Goal: Transaction & Acquisition: Purchase product/service

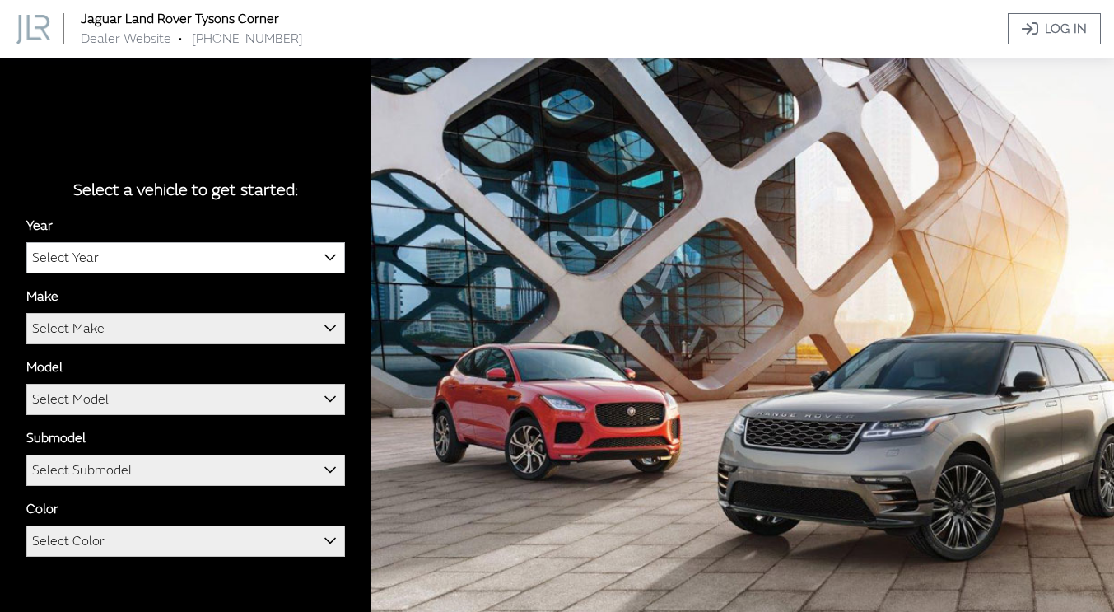
click at [81, 263] on span "Select Year" at bounding box center [65, 258] width 67 height 30
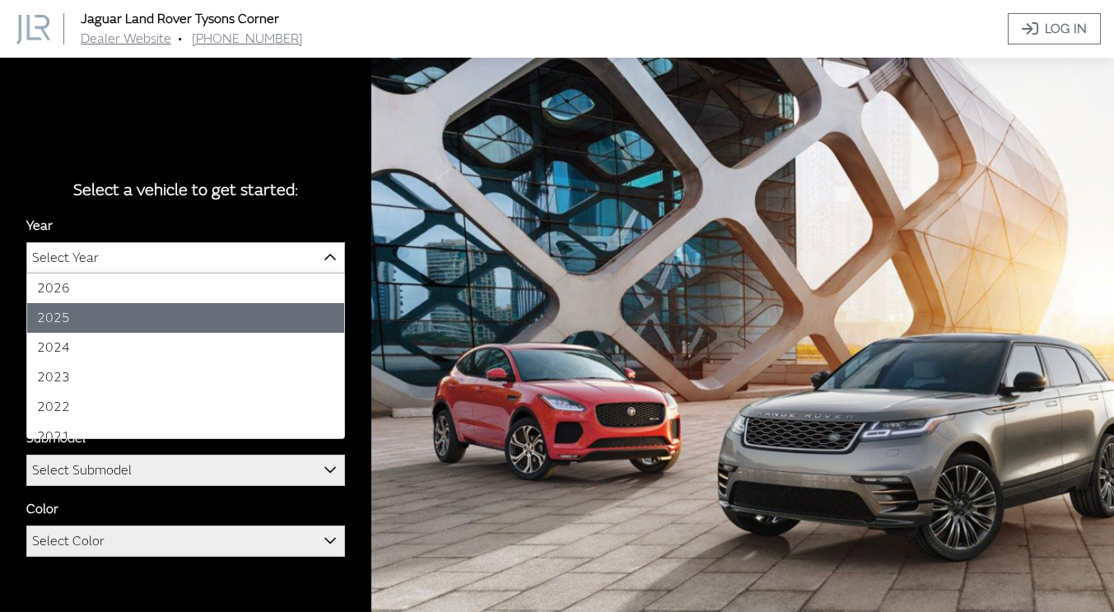
select select "43"
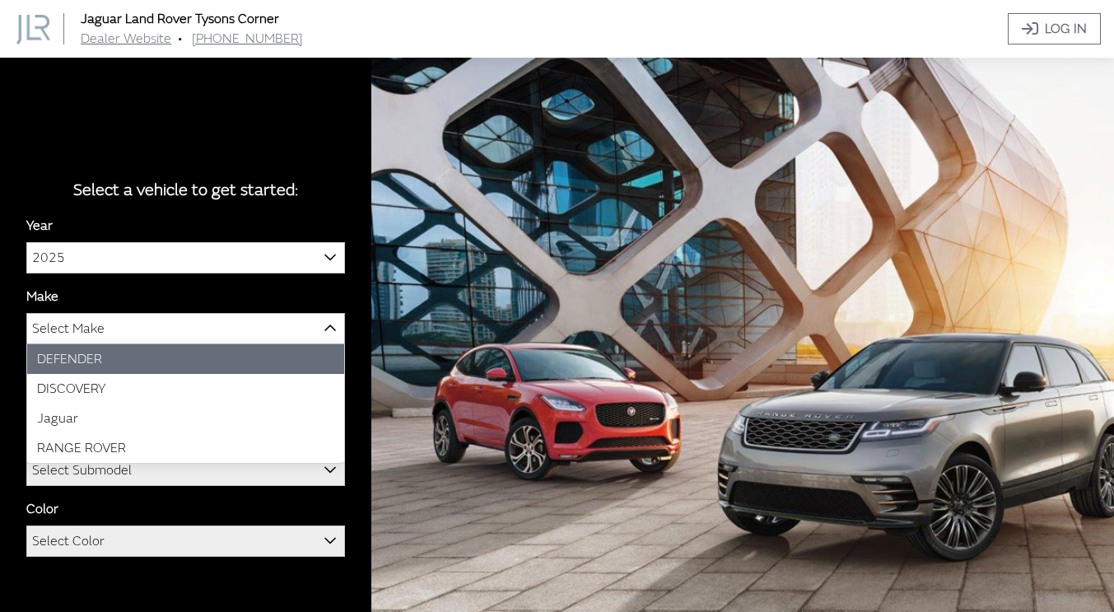
click at [146, 324] on span "Select Make" at bounding box center [185, 329] width 317 height 30
select select "64"
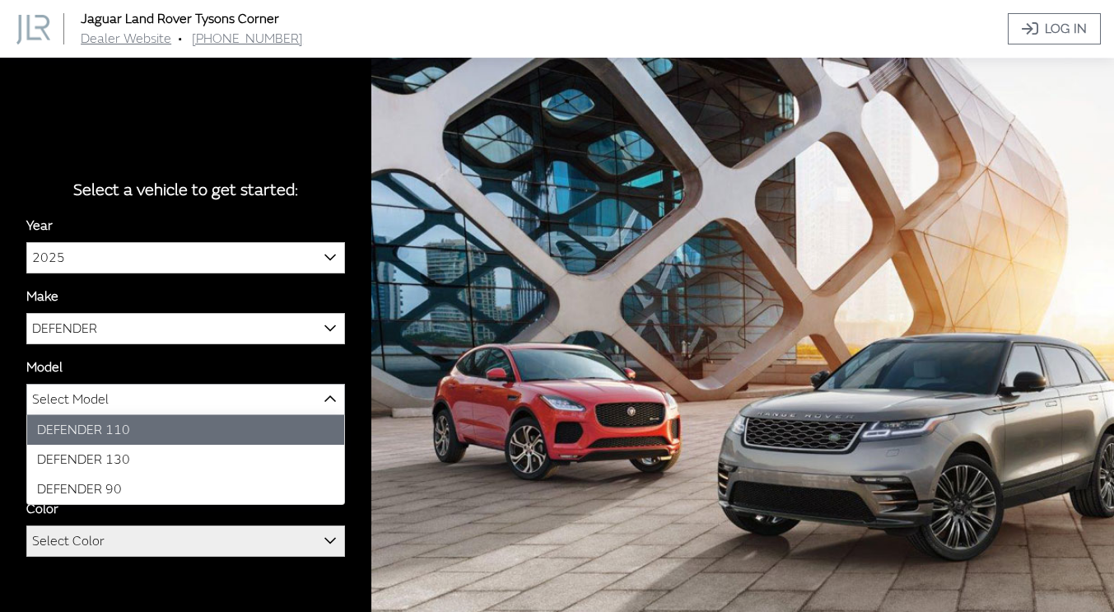
click at [116, 403] on span "Select Model" at bounding box center [185, 399] width 317 height 30
select select "1342"
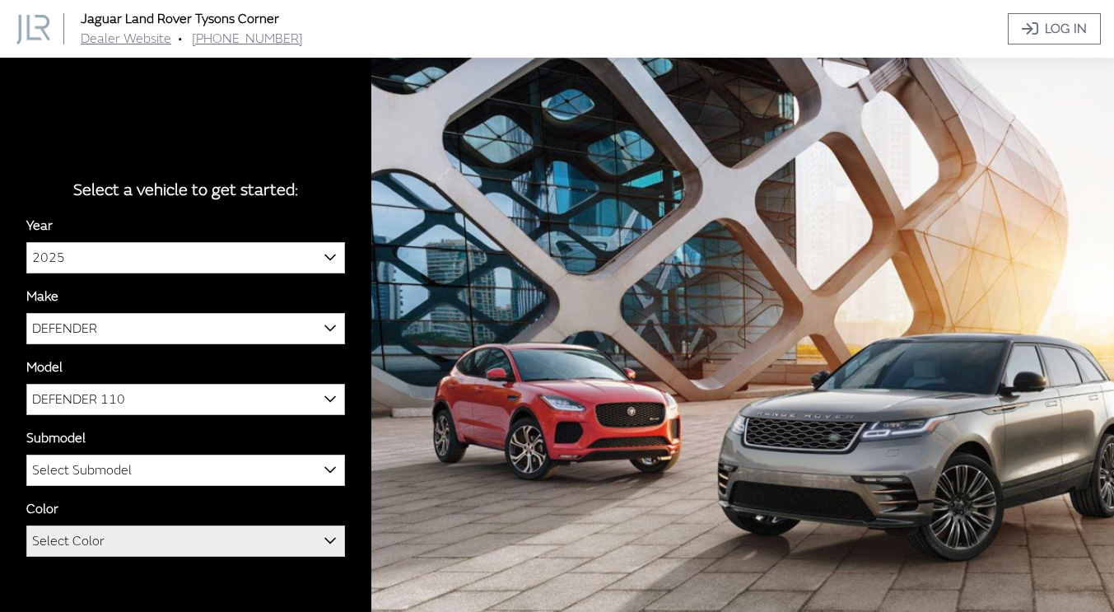
scroll to position [58, 0]
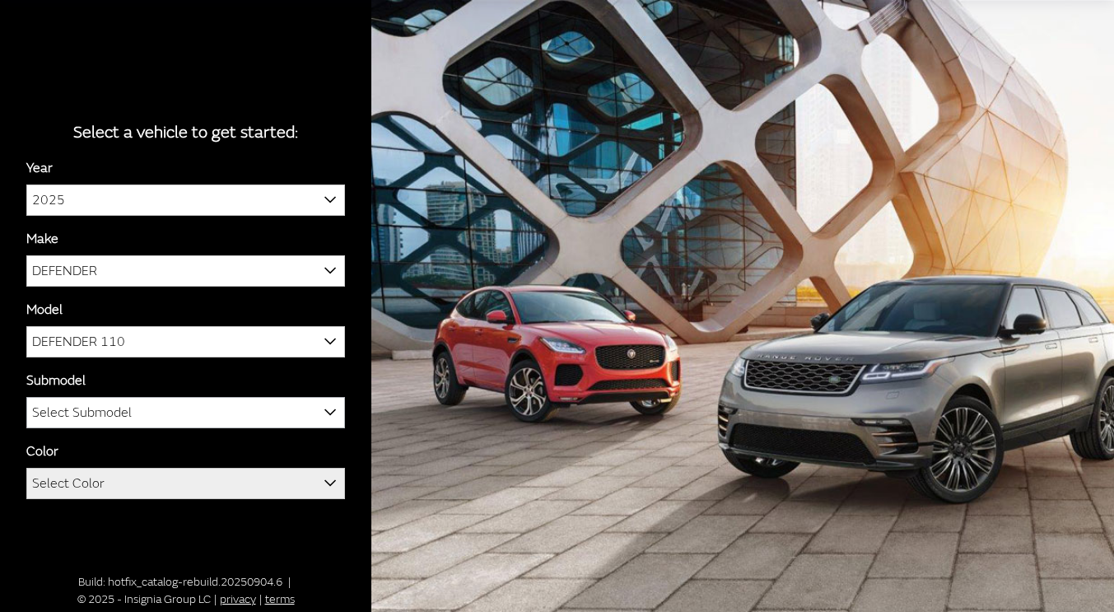
click at [156, 415] on span "Select Submodel" at bounding box center [185, 413] width 317 height 30
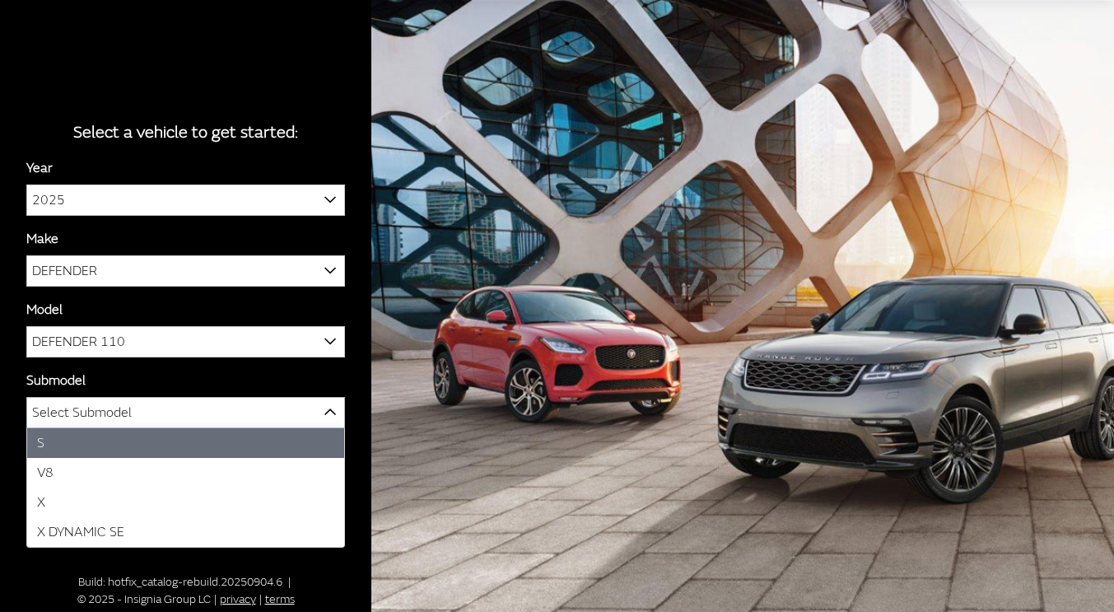
select select "129"
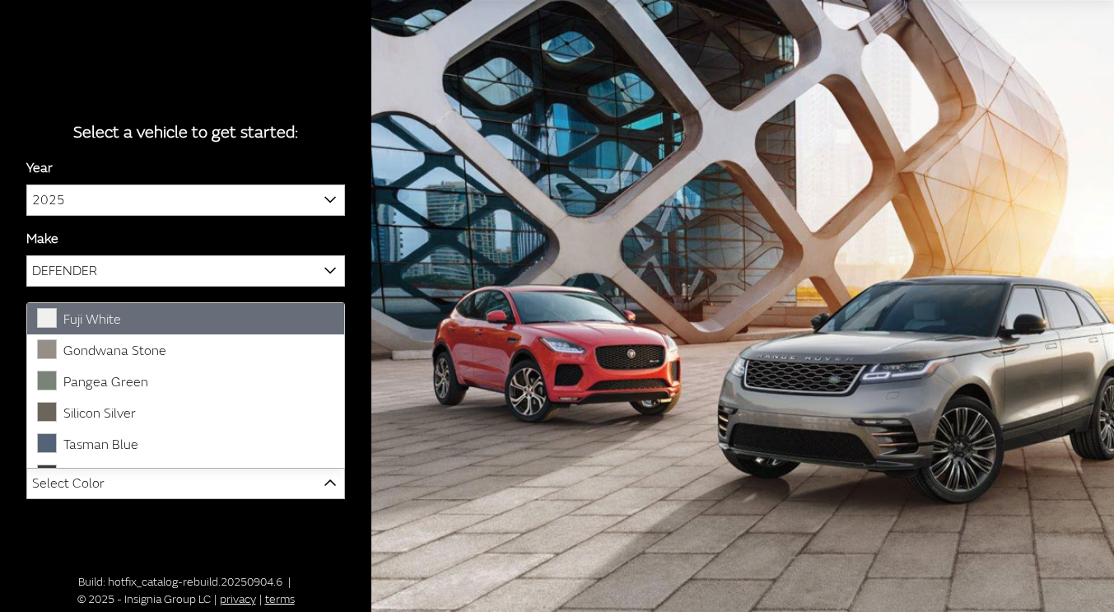
click at [131, 482] on span "Select Color" at bounding box center [185, 483] width 317 height 30
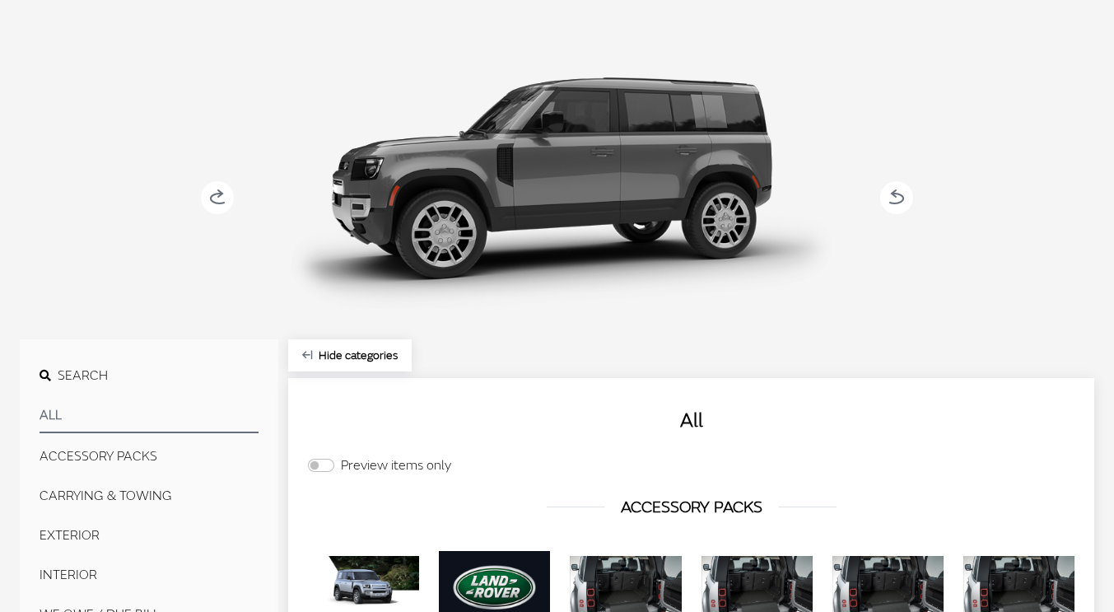
scroll to position [394, 0]
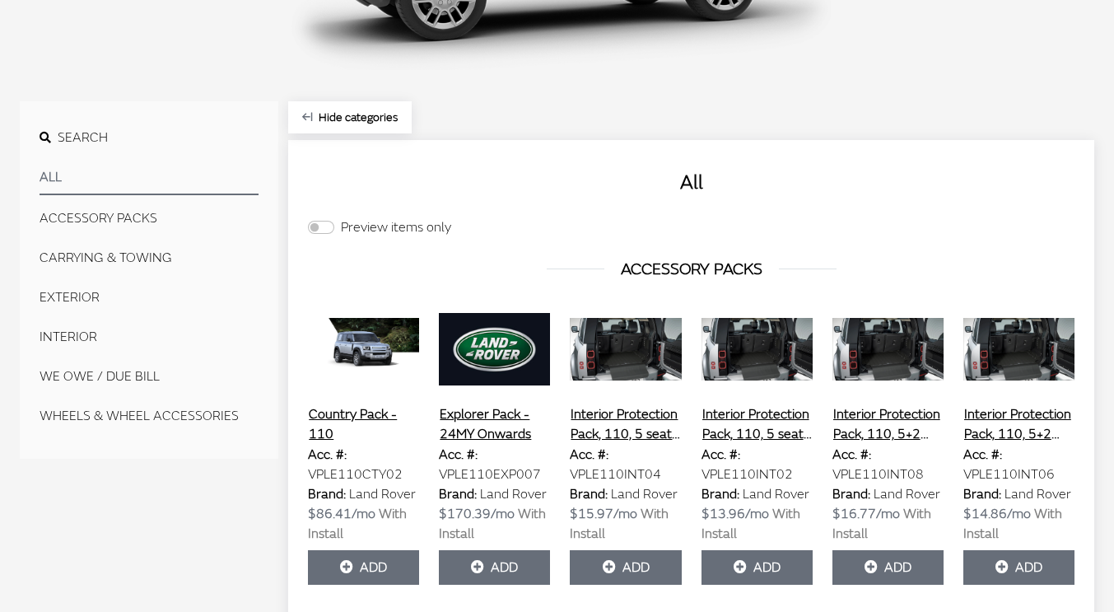
click at [125, 258] on button "CARRYING & TOWING" at bounding box center [149, 257] width 219 height 33
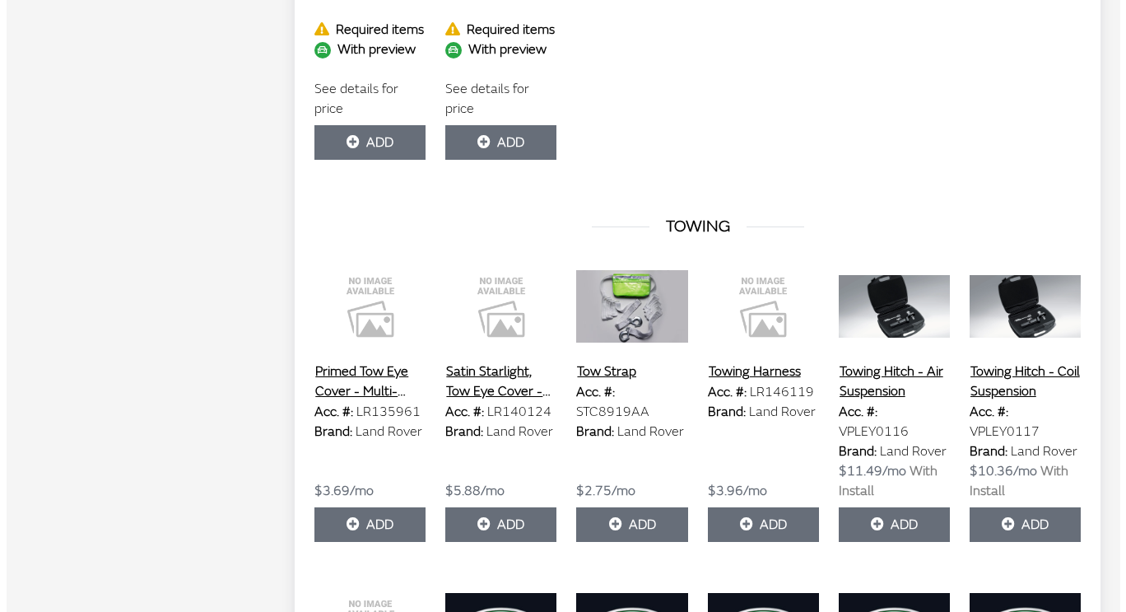
scroll to position [1547, 0]
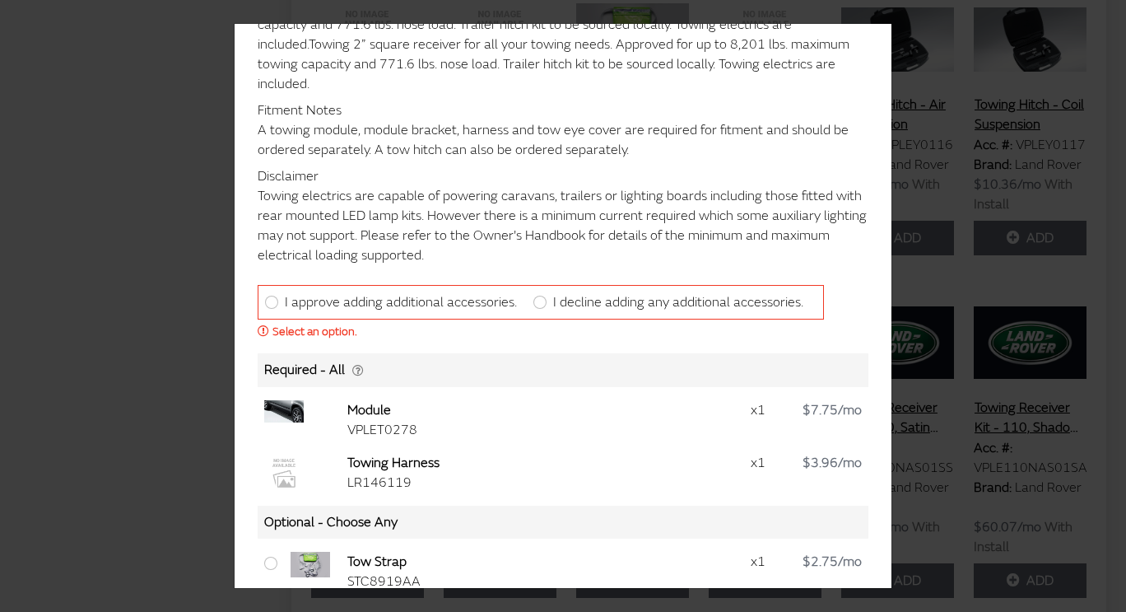
scroll to position [165, 0]
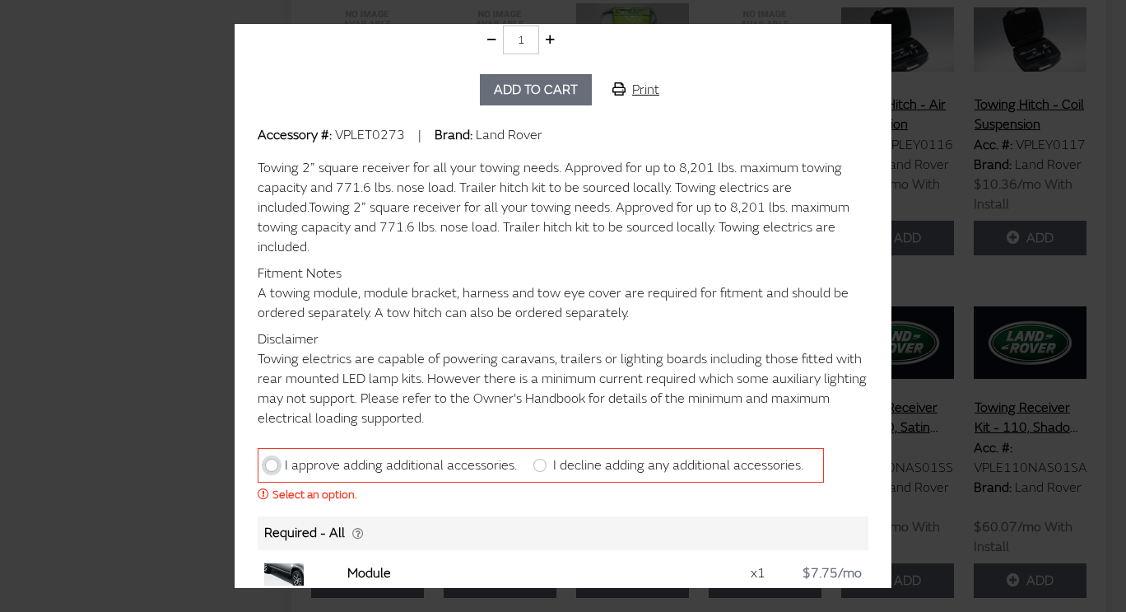
click at [268, 468] on input "I approve adding additional accessories." at bounding box center [271, 464] width 13 height 13
radio input "true"
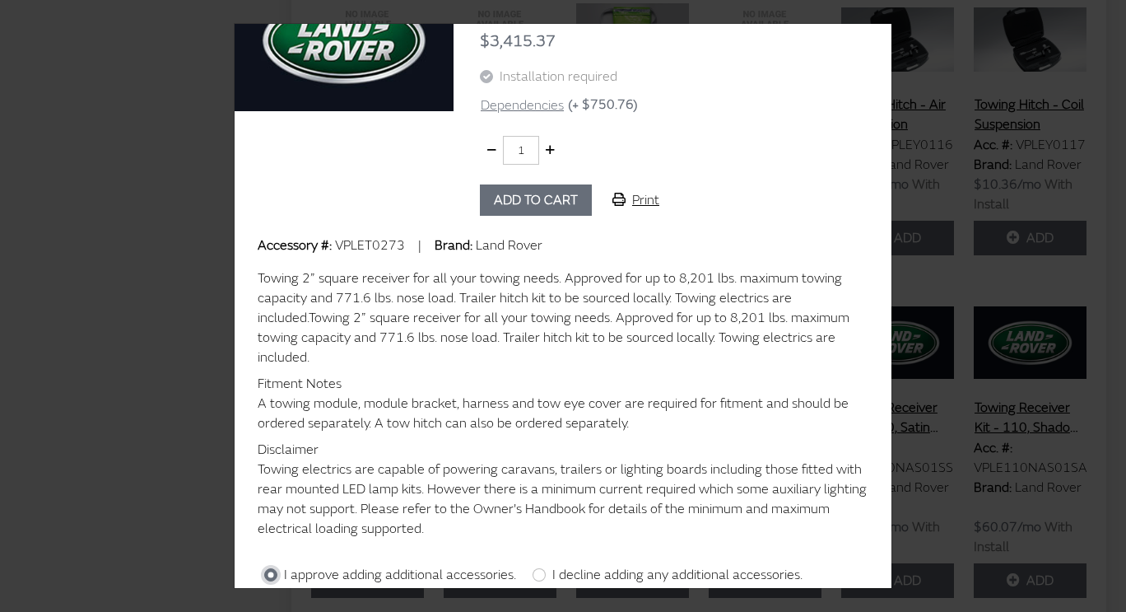
scroll to position [0, 0]
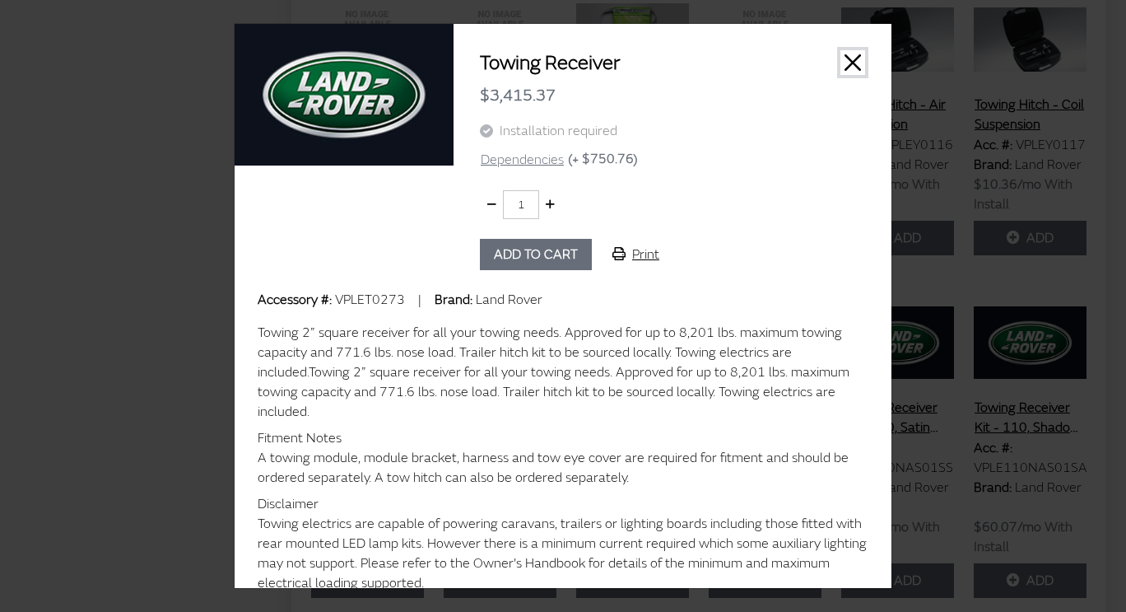
click at [846, 59] on button "Close" at bounding box center [852, 62] width 25 height 25
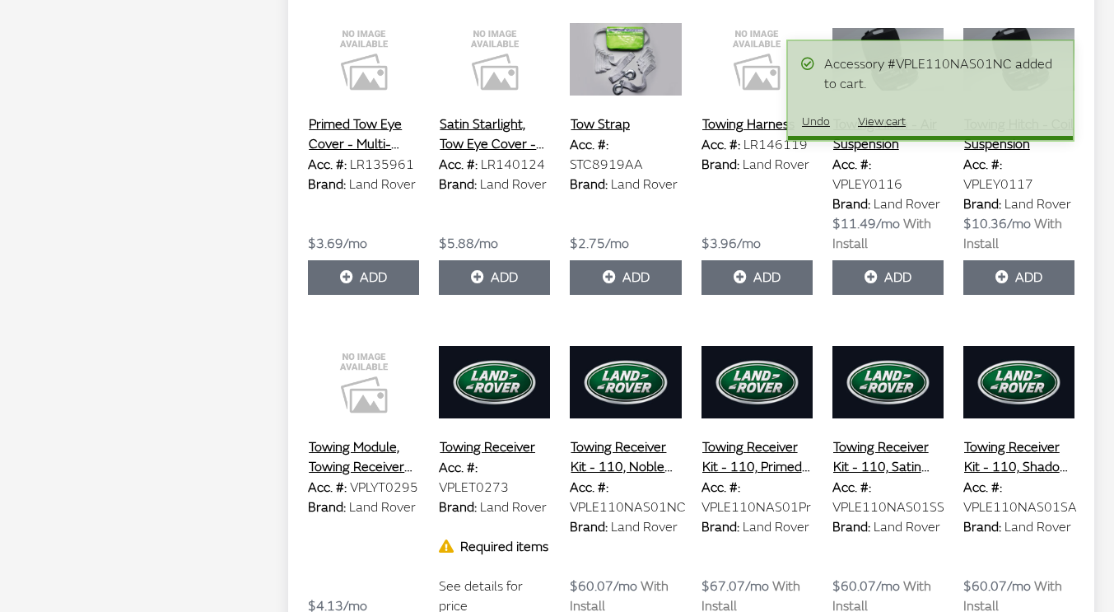
click at [633, 436] on button "Towing Receiver Kit - 110, Noble Chrome Tow Eye Cover, 23MY onwards" at bounding box center [625, 456] width 111 height 41
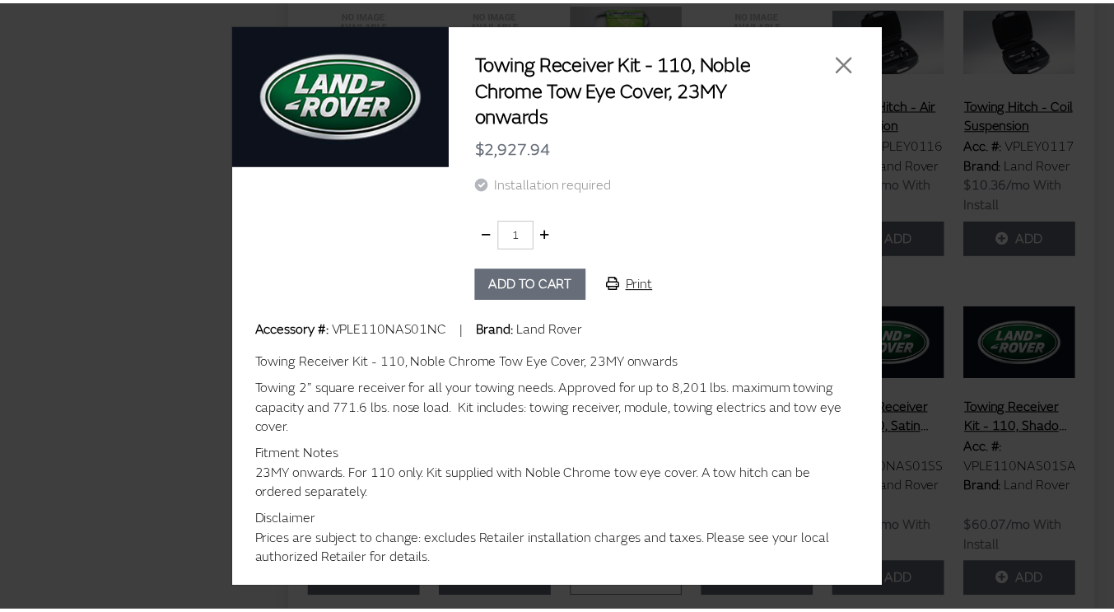
scroll to position [2, 0]
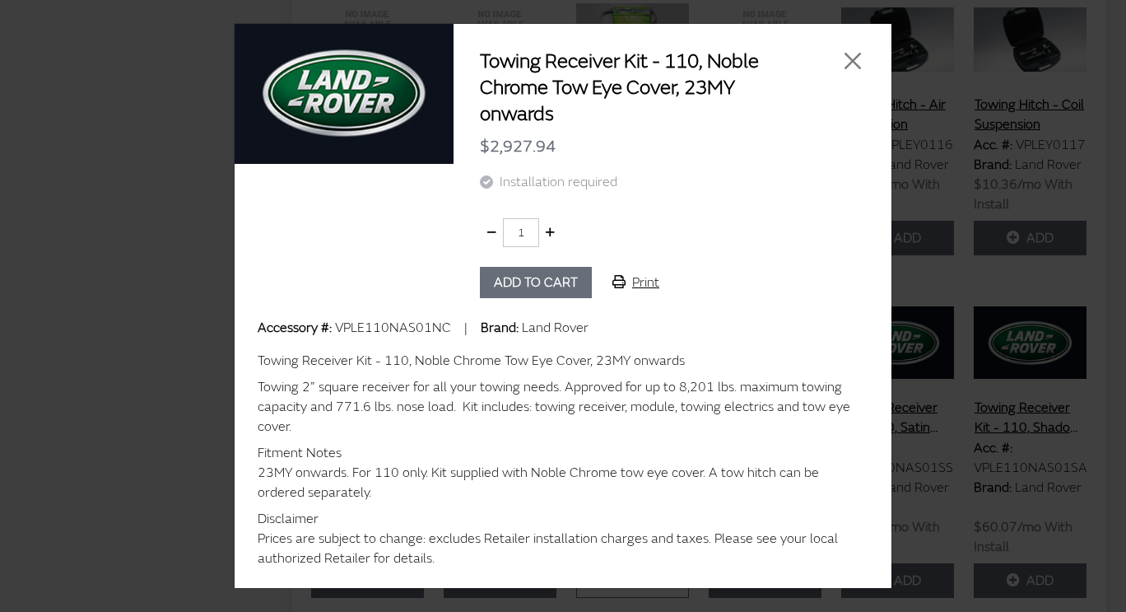
click at [854, 54] on div at bounding box center [840, 88] width 67 height 79
click at [840, 49] on button "Close" at bounding box center [852, 61] width 25 height 25
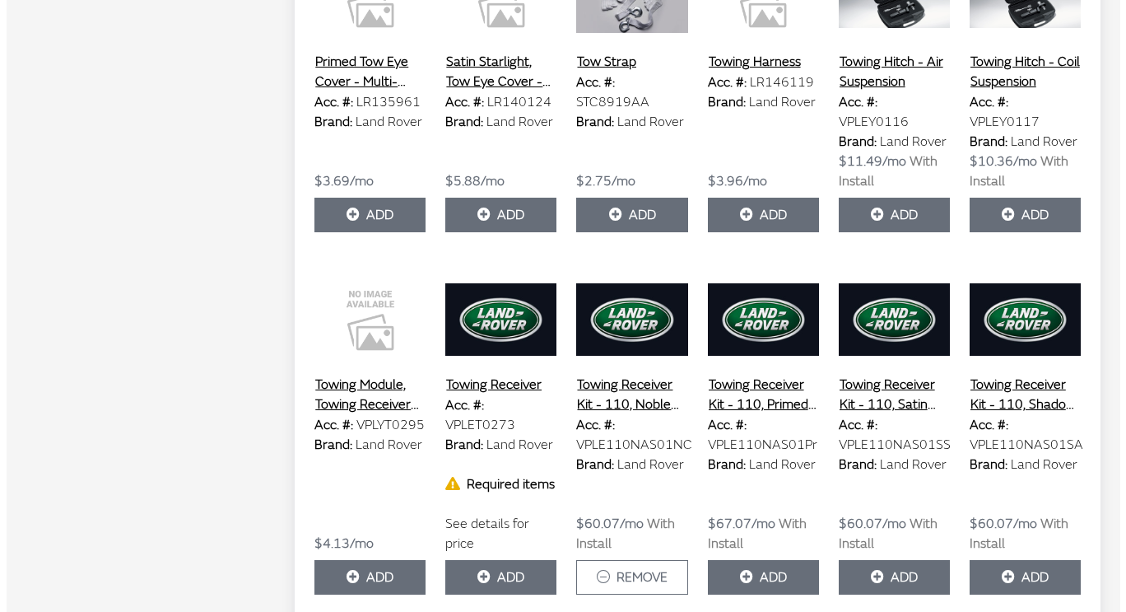
scroll to position [1630, 0]
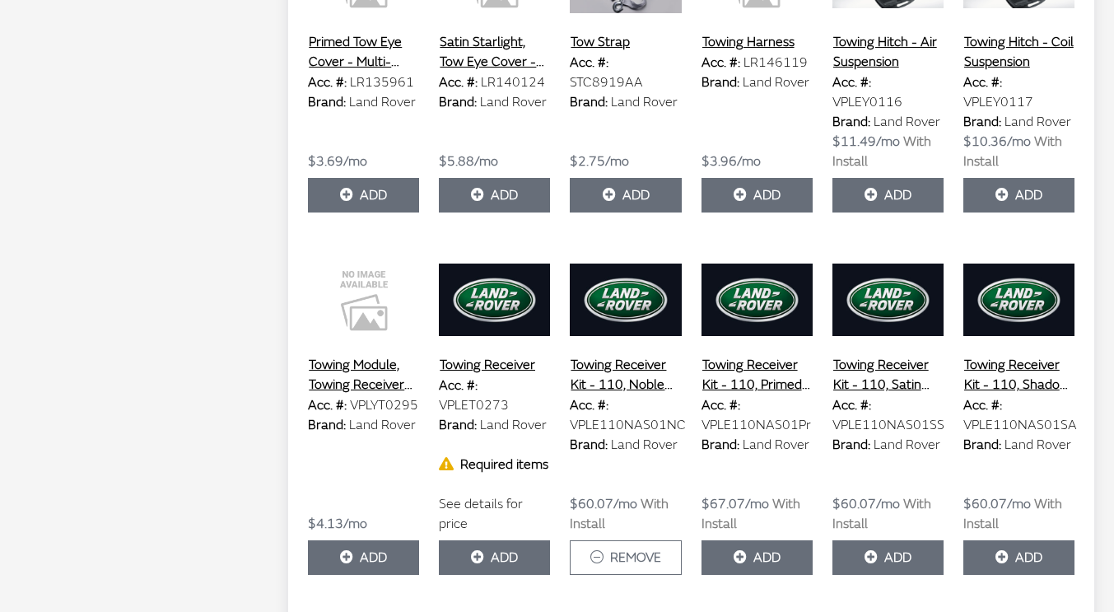
click at [491, 540] on button "Add" at bounding box center [494, 557] width 111 height 35
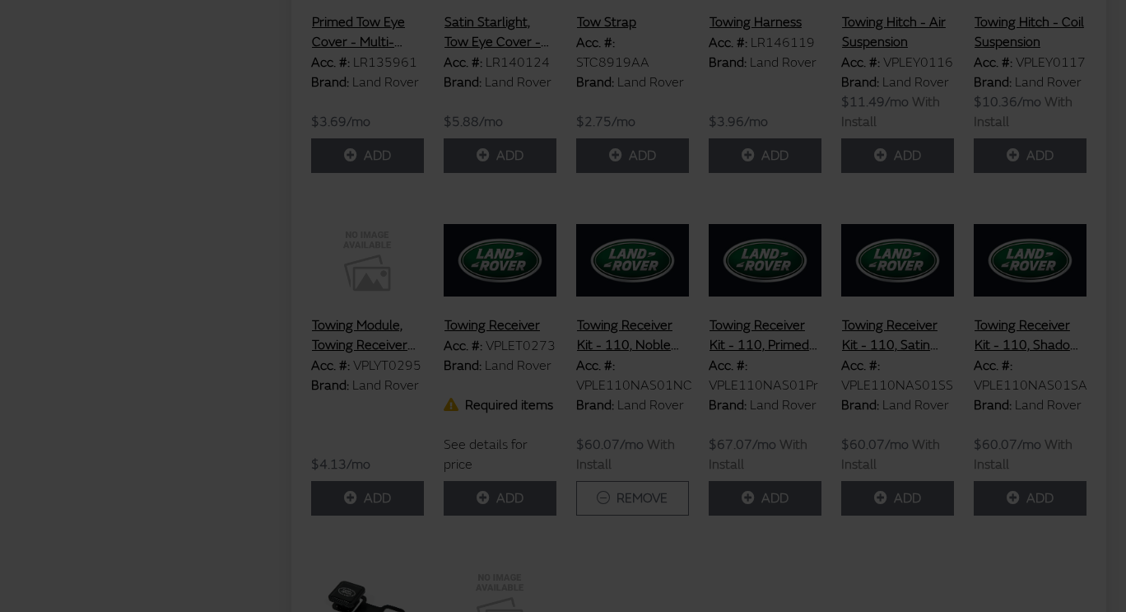
scroll to position [0, 0]
